Goal: Task Accomplishment & Management: Manage account settings

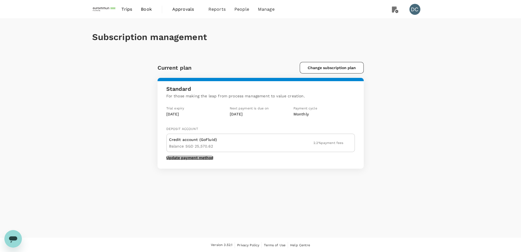
click at [191, 158] on button "Update payment method" at bounding box center [189, 157] width 47 height 4
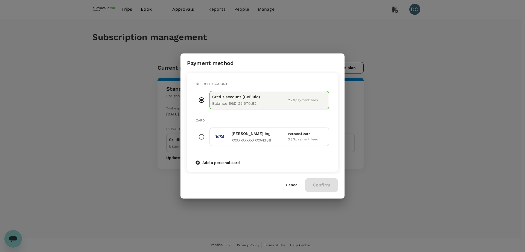
click at [232, 101] on p "Balance SGD 25,570.62" at bounding box center [236, 103] width 48 height 7
click at [260, 120] on p "Card" at bounding box center [263, 120] width 134 height 5
click at [318, 183] on div "Cancel Confirm" at bounding box center [312, 185] width 52 height 14
click at [318, 182] on div "Cancel Confirm" at bounding box center [312, 185] width 52 height 14
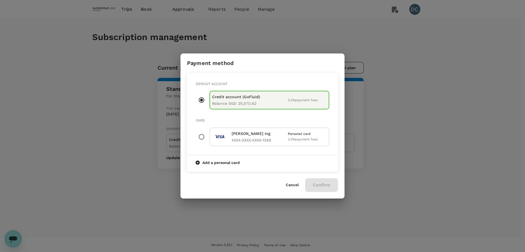
click at [294, 118] on p "Card" at bounding box center [263, 120] width 134 height 5
click at [203, 136] on input "radio" at bounding box center [201, 136] width 11 height 11
radio input "true"
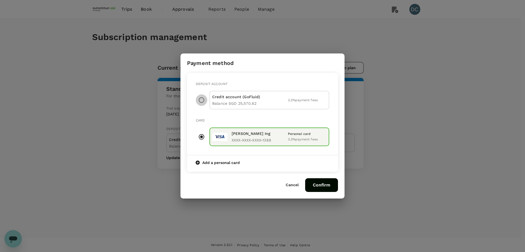
click at [202, 100] on input "radio" at bounding box center [201, 99] width 11 height 11
radio input "true"
radio input "false"
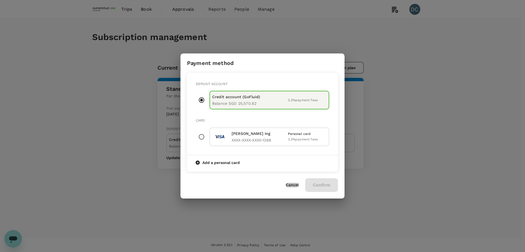
click at [290, 185] on button "Cancel" at bounding box center [292, 185] width 13 height 4
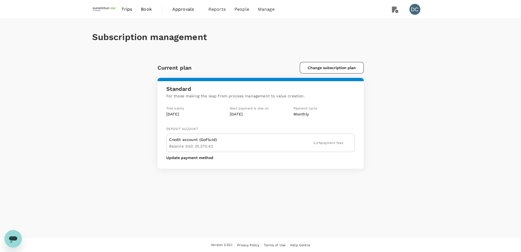
click at [283, 47] on div "Subscription management" at bounding box center [260, 37] width 337 height 36
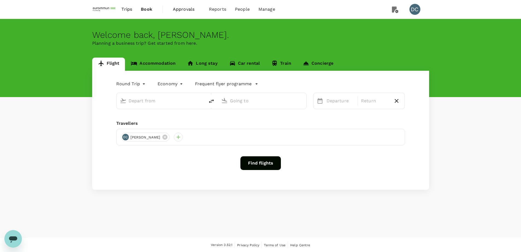
click at [187, 10] on span "Approvals" at bounding box center [186, 9] width 27 height 7
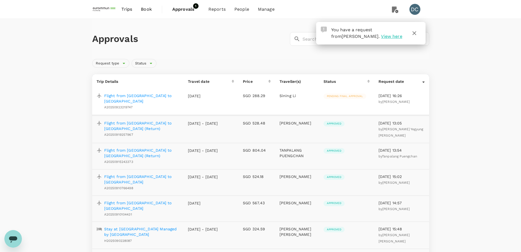
click at [152, 96] on p "Flight from [GEOGRAPHIC_DATA] to [GEOGRAPHIC_DATA]" at bounding box center [141, 98] width 75 height 11
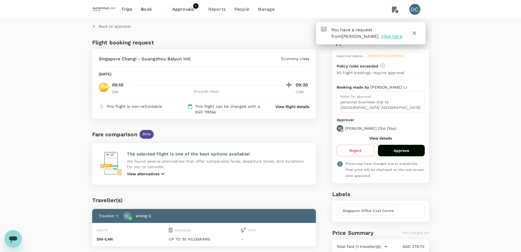
click at [415, 33] on icon "button" at bounding box center [414, 33] width 7 height 7
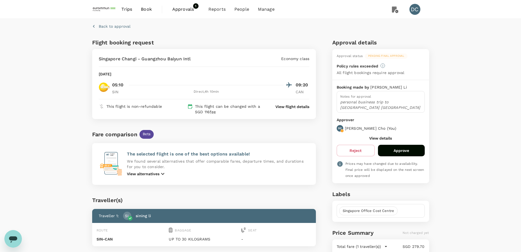
click at [472, 124] on div "Back to approval Flight booking request Singapore Changi - Guangzhou Baiyun Int…" at bounding box center [260, 170] width 521 height 303
click at [185, 10] on span "Approvals" at bounding box center [185, 9] width 27 height 7
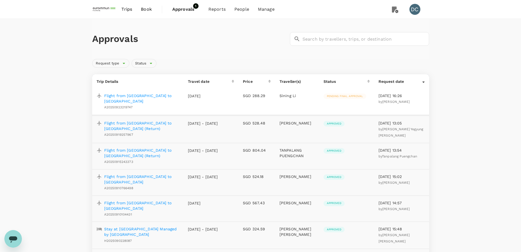
click at [188, 42] on h1 "Approvals" at bounding box center [190, 38] width 196 height 11
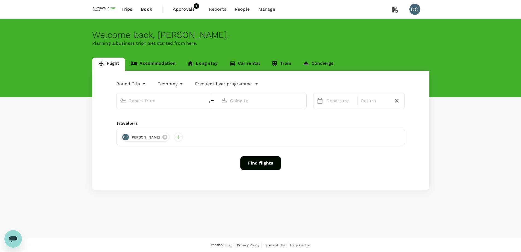
type input "Hong Kong, Hong Kong (any)"
type input "Singapore Changi (SIN)"
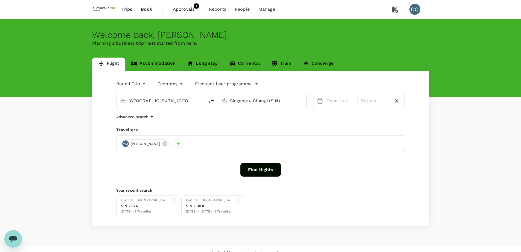
click at [187, 10] on span "Approvals" at bounding box center [186, 9] width 27 height 7
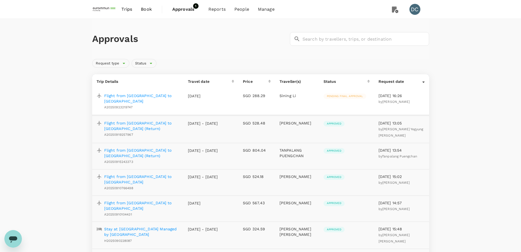
click at [164, 97] on p "Flight from Singapore to Guangzhou" at bounding box center [141, 98] width 75 height 11
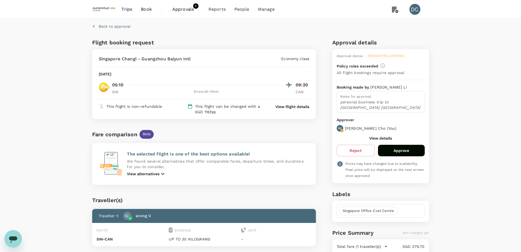
click at [291, 107] on p "View flight details" at bounding box center [293, 106] width 34 height 5
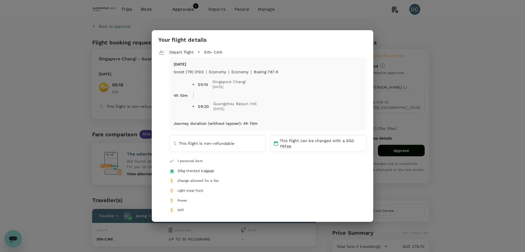
click at [86, 47] on div "Your flight details Depart flight SIN - CAN Sat, 04 Oct Scoot (TR) 0100 | econo…" at bounding box center [262, 126] width 525 height 252
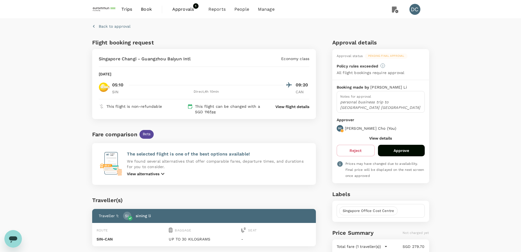
click at [176, 10] on span "Approvals" at bounding box center [185, 9] width 27 height 7
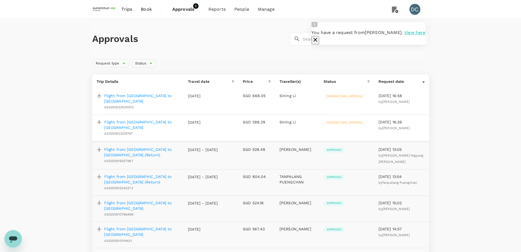
click at [153, 96] on p "Flight from Guangzhou to Singapore" at bounding box center [141, 98] width 75 height 11
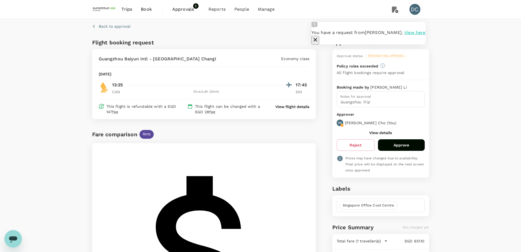
click at [319, 36] on icon "button" at bounding box center [315, 39] width 7 height 7
click at [414, 33] on div "Back to approval" at bounding box center [259, 25] width 339 height 17
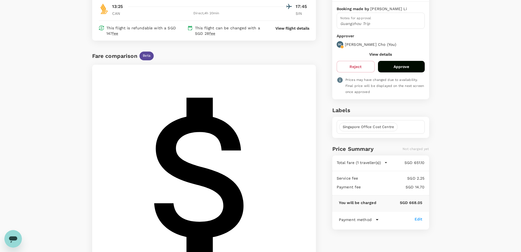
scroll to position [79, 0]
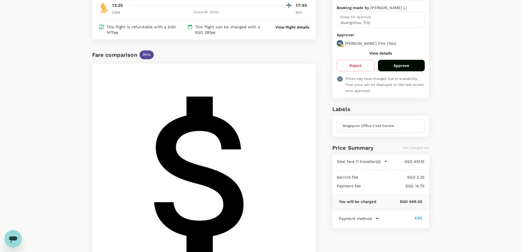
click at [403, 68] on button "Approve" at bounding box center [401, 65] width 47 height 11
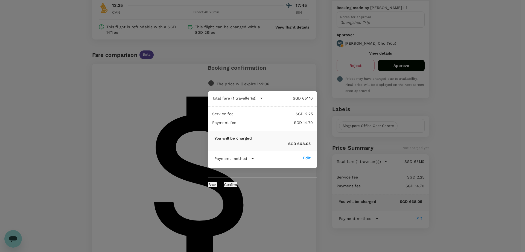
click at [251, 160] on icon at bounding box center [253, 158] width 7 height 7
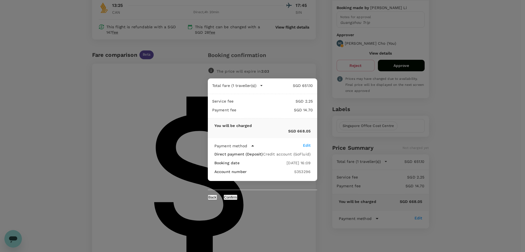
click at [238, 198] on button "Confirm" at bounding box center [231, 196] width 14 height 5
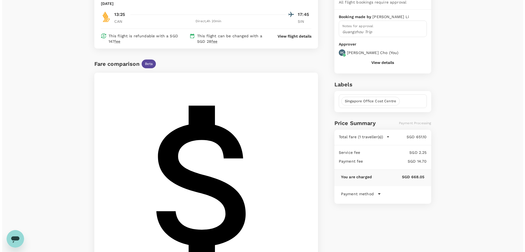
scroll to position [0, 0]
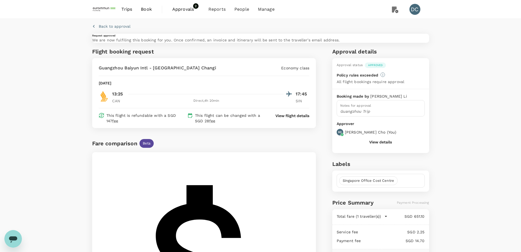
click at [185, 9] on span "Approvals" at bounding box center [185, 9] width 27 height 7
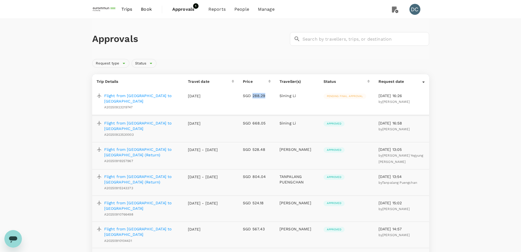
drag, startPoint x: 253, startPoint y: 96, endPoint x: 265, endPoint y: 96, distance: 12.6
click at [265, 96] on p "SGD 288.29" at bounding box center [257, 95] width 28 height 5
copy p "288.29"
click at [239, 105] on td "SGD 288.29" at bounding box center [257, 101] width 37 height 27
drag, startPoint x: 252, startPoint y: 119, endPoint x: 266, endPoint y: 117, distance: 13.8
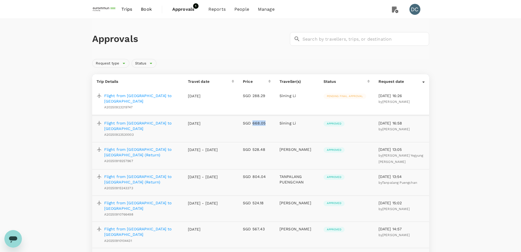
click at [266, 120] on p "SGD 668.05" at bounding box center [257, 122] width 28 height 5
copy p "668.05"
click at [155, 97] on p "Flight from Singapore to Guangzhou" at bounding box center [141, 98] width 75 height 11
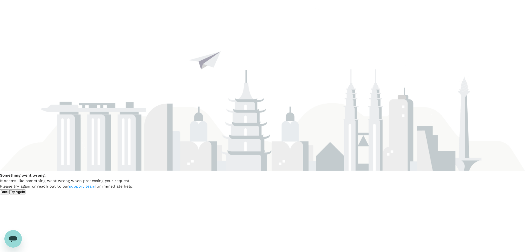
click at [9, 189] on button "Back" at bounding box center [4, 191] width 9 height 5
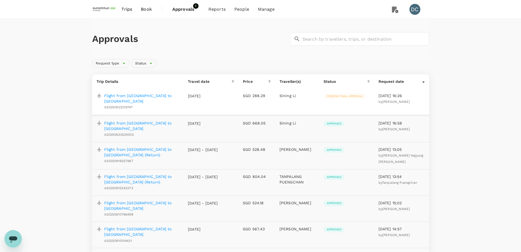
click at [164, 97] on p "Flight from Singapore to Guangzhou" at bounding box center [141, 98] width 75 height 11
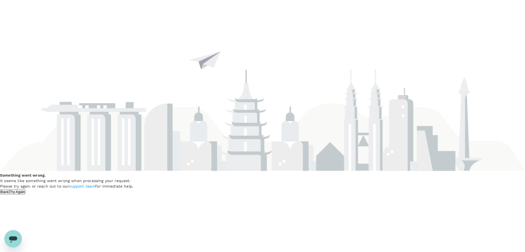
click at [26, 189] on button "Try Again" at bounding box center [17, 191] width 16 height 5
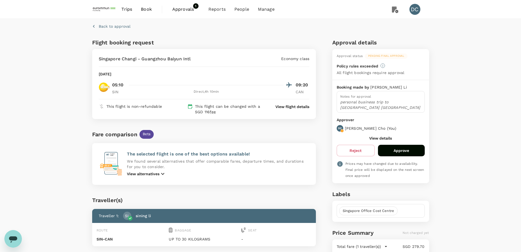
click at [390, 151] on button "Approve" at bounding box center [401, 150] width 47 height 11
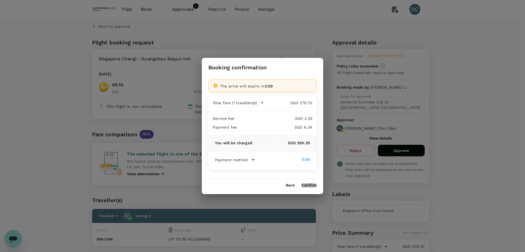
click at [308, 185] on button "Confirm" at bounding box center [309, 185] width 15 height 4
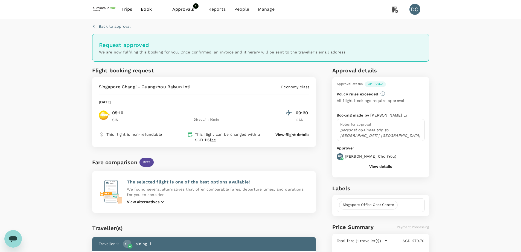
click at [176, 8] on span "Approvals" at bounding box center [185, 9] width 27 height 7
